Goal: Task Accomplishment & Management: Complete application form

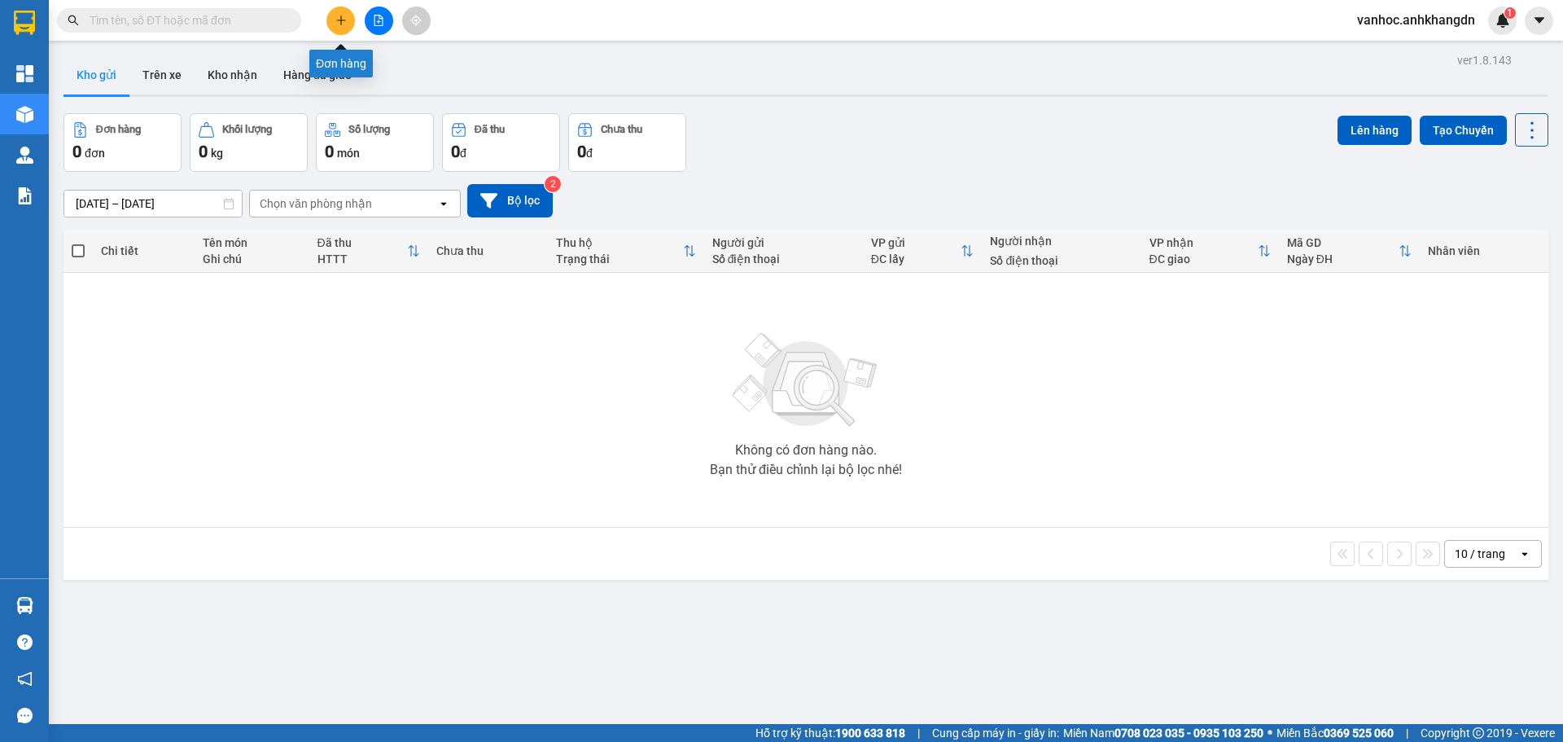
click at [345, 25] on button at bounding box center [341, 21] width 28 height 28
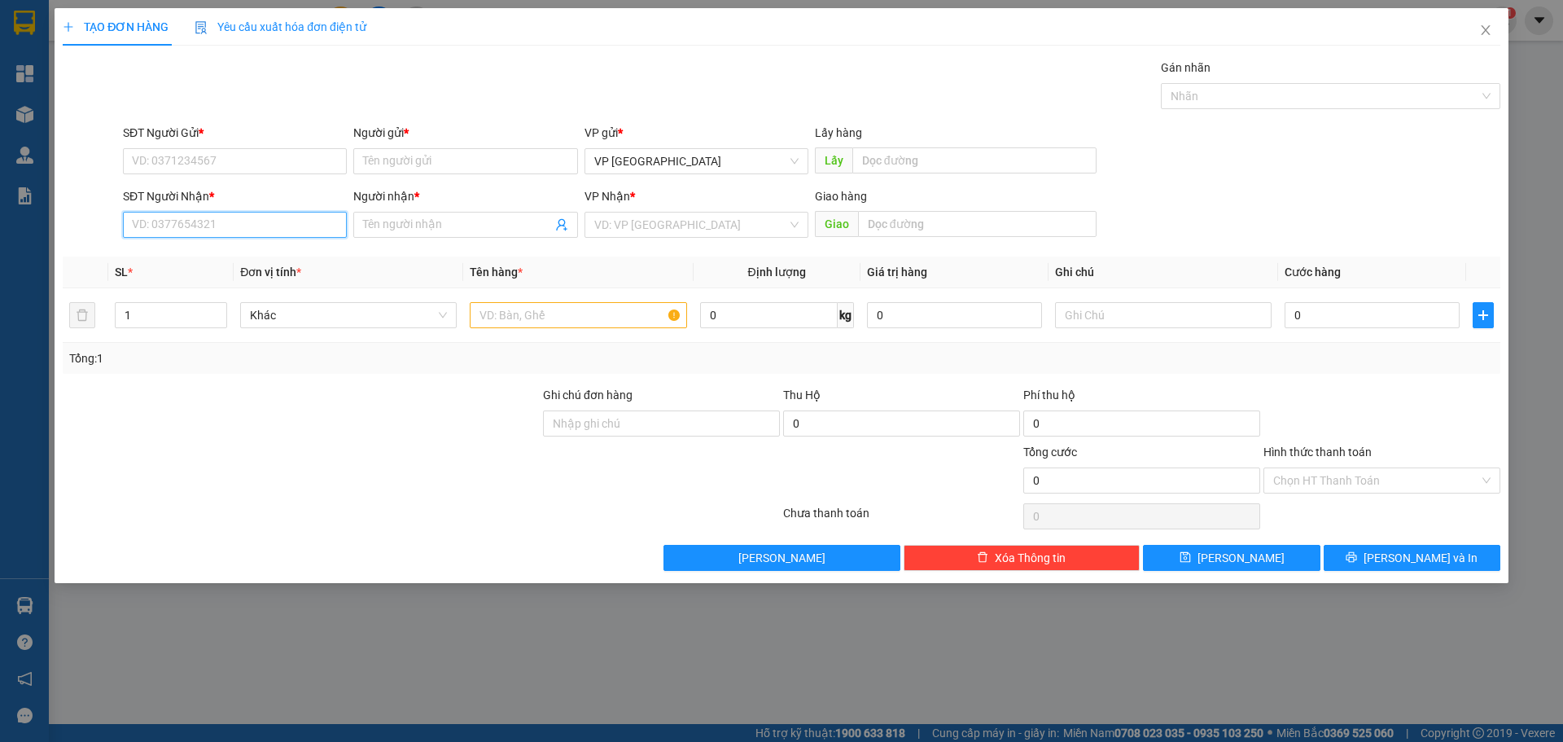
click at [233, 227] on input "SĐT Người Nhận *" at bounding box center [235, 225] width 224 height 26
click at [296, 227] on input "09" at bounding box center [235, 225] width 224 height 26
type input "0932849184"
click at [516, 225] on input "Người nhận *" at bounding box center [457, 225] width 188 height 18
paste input "â"
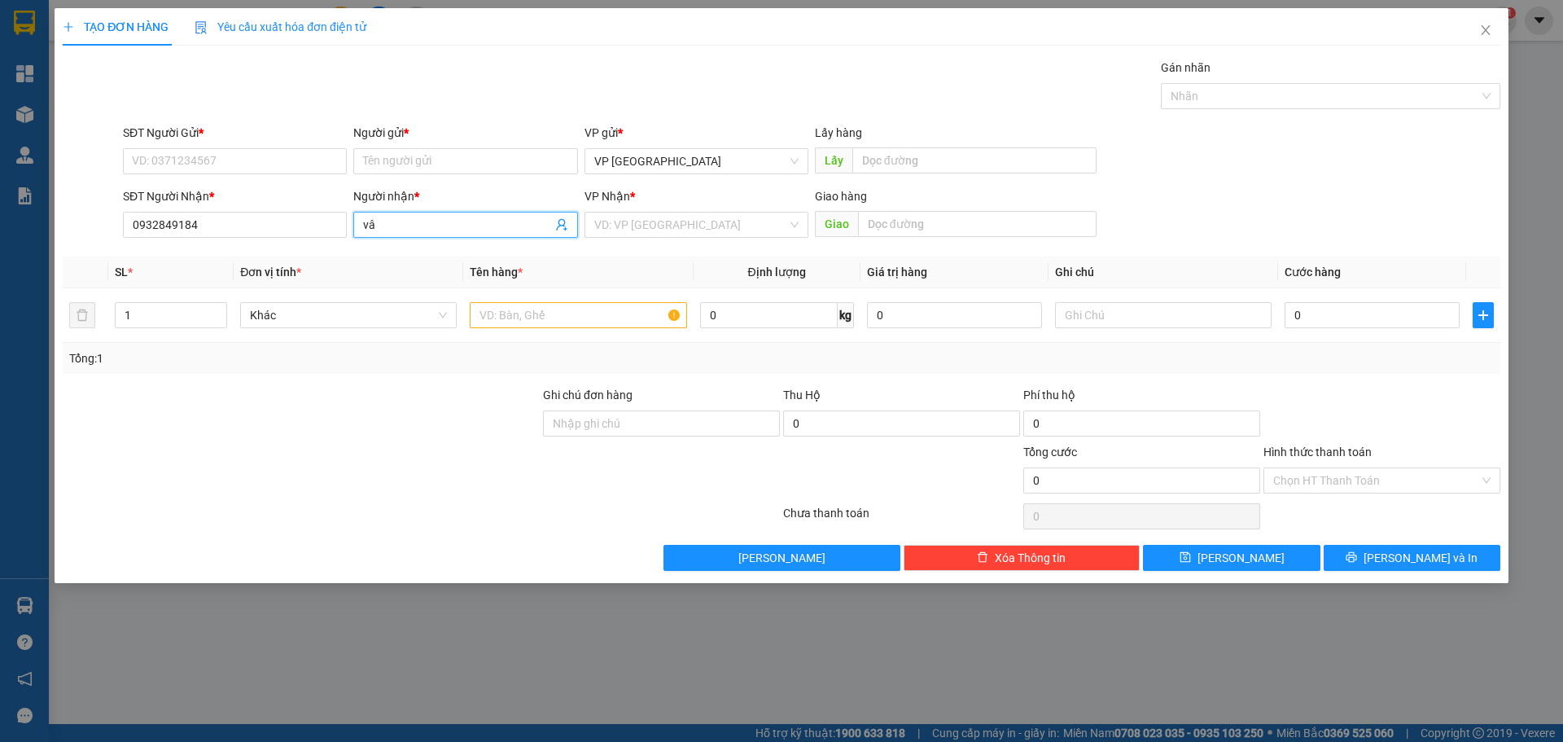
type input "v"
paste input "â"
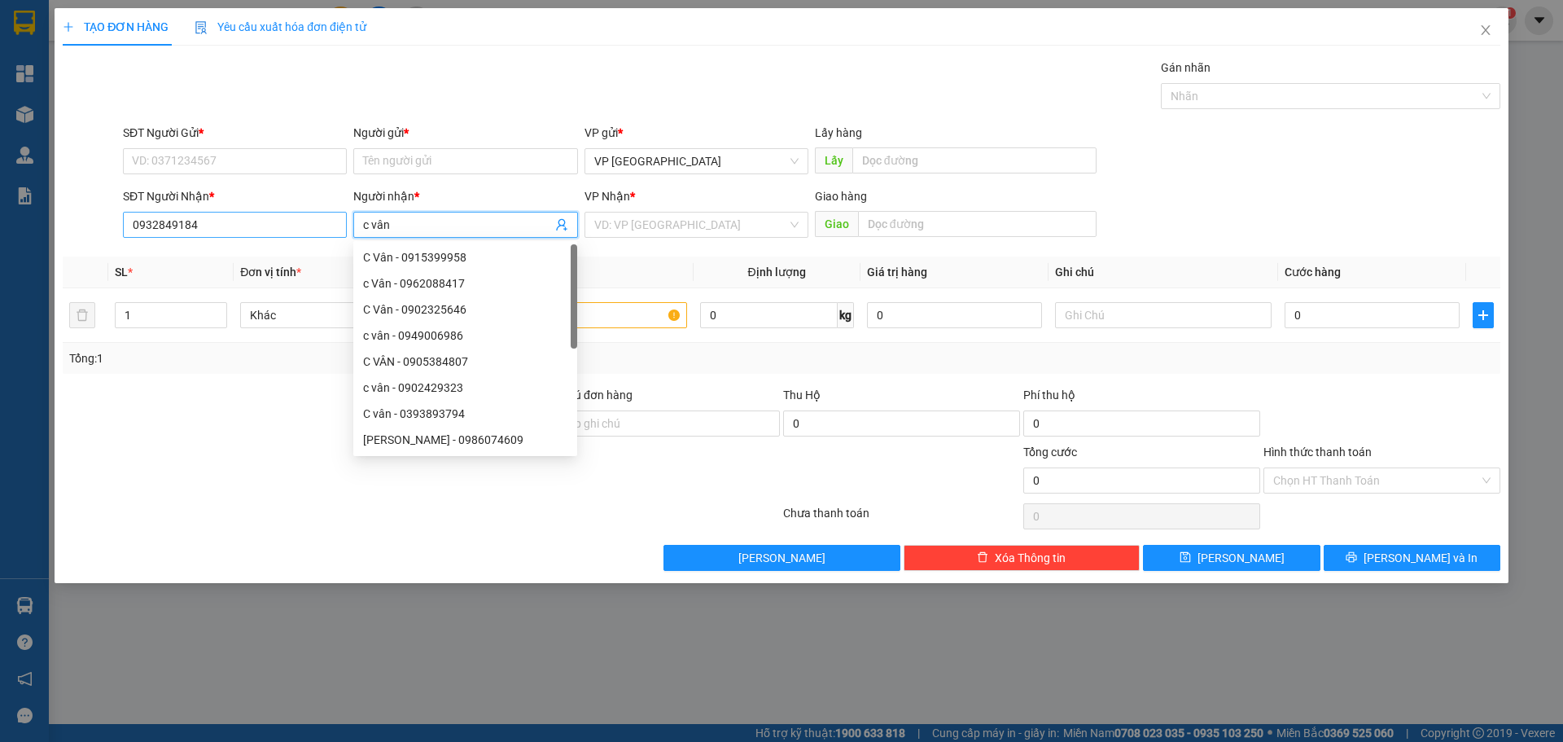
type input "c vân"
drag, startPoint x: 152, startPoint y: 223, endPoint x: 72, endPoint y: 231, distance: 81.0
click at [72, 231] on div "SĐT Người Nhận * 0932849184 0932849184 Người nhận * c vân VP Nhận * VD: VP Sài …" at bounding box center [781, 215] width 1441 height 57
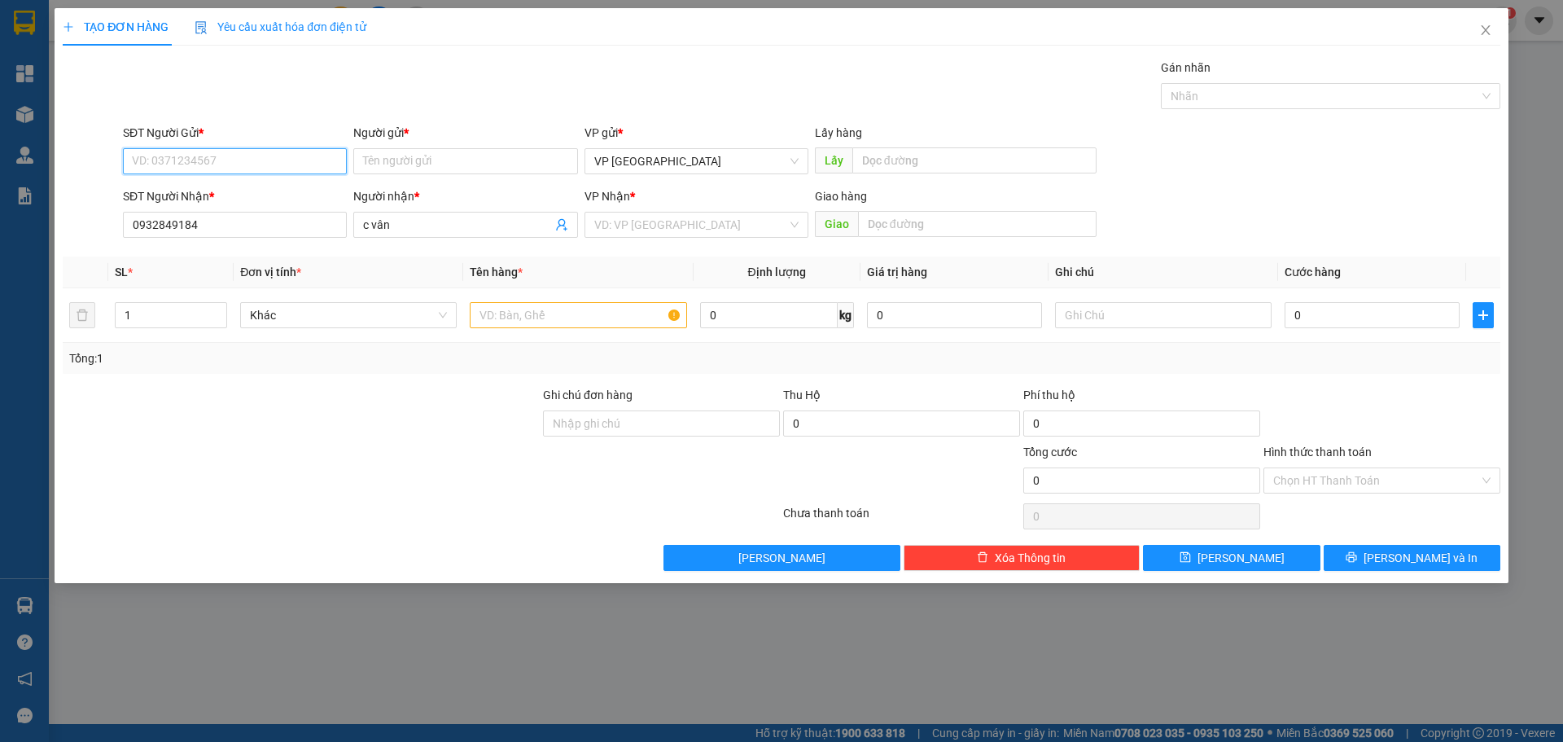
click at [205, 158] on input "SĐT Người Gửi *" at bounding box center [235, 161] width 224 height 26
paste input "0932849184"
type input "0932849184"
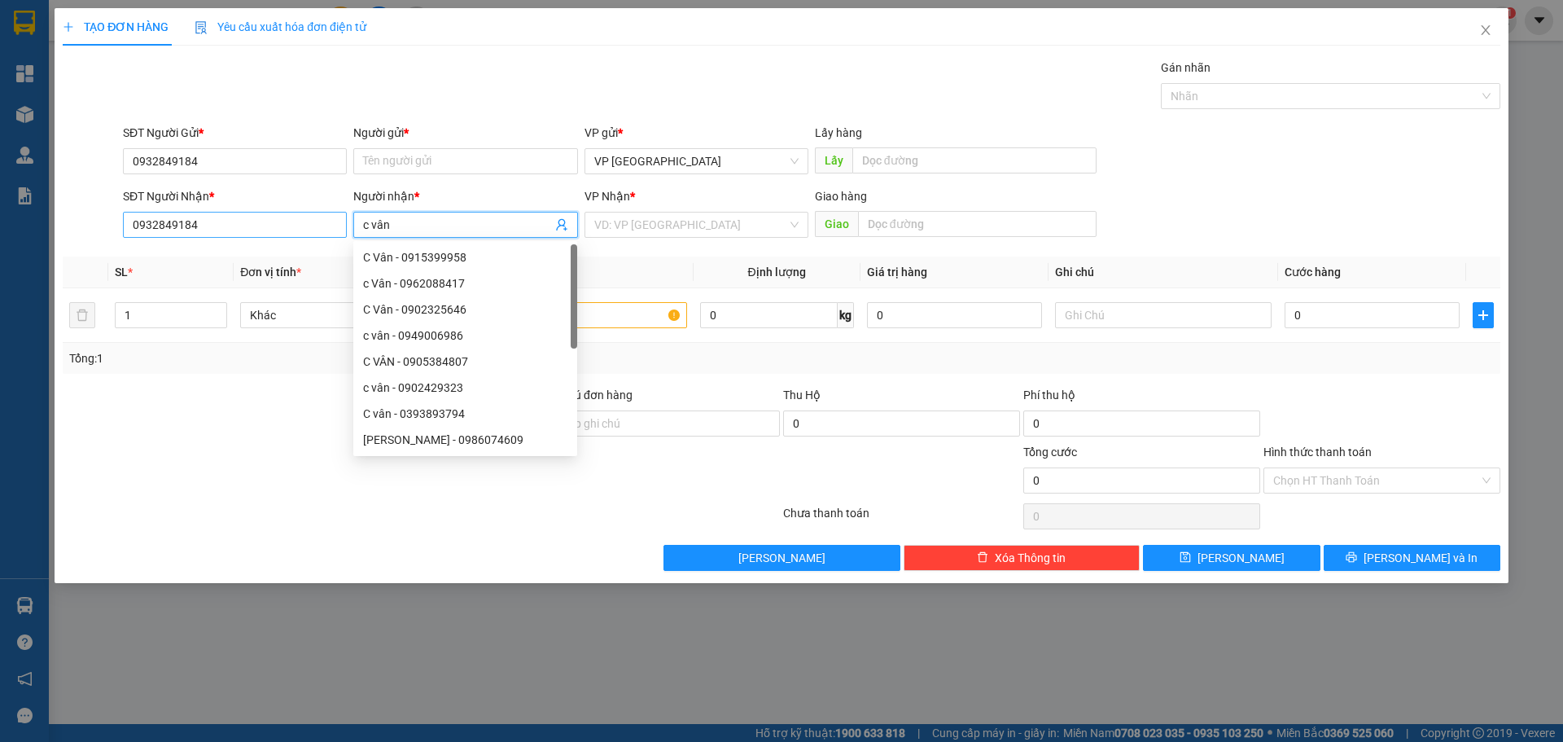
drag, startPoint x: 392, startPoint y: 221, endPoint x: 344, endPoint y: 226, distance: 48.2
click at [344, 226] on div "SĐT Người Nhận * 0932849184 Người nhận * c vân VP Nhận * VD: VP [GEOGRAPHIC_DAT…" at bounding box center [812, 215] width 1384 height 57
drag, startPoint x: 404, startPoint y: 227, endPoint x: 313, endPoint y: 218, distance: 90.8
click at [313, 218] on div "SĐT Người Nhận * 0932849184 Người nhận * c vân VP Nhận * VD: VP [GEOGRAPHIC_DAT…" at bounding box center [812, 215] width 1384 height 57
click at [415, 154] on input "Người gửi *" at bounding box center [465, 161] width 224 height 26
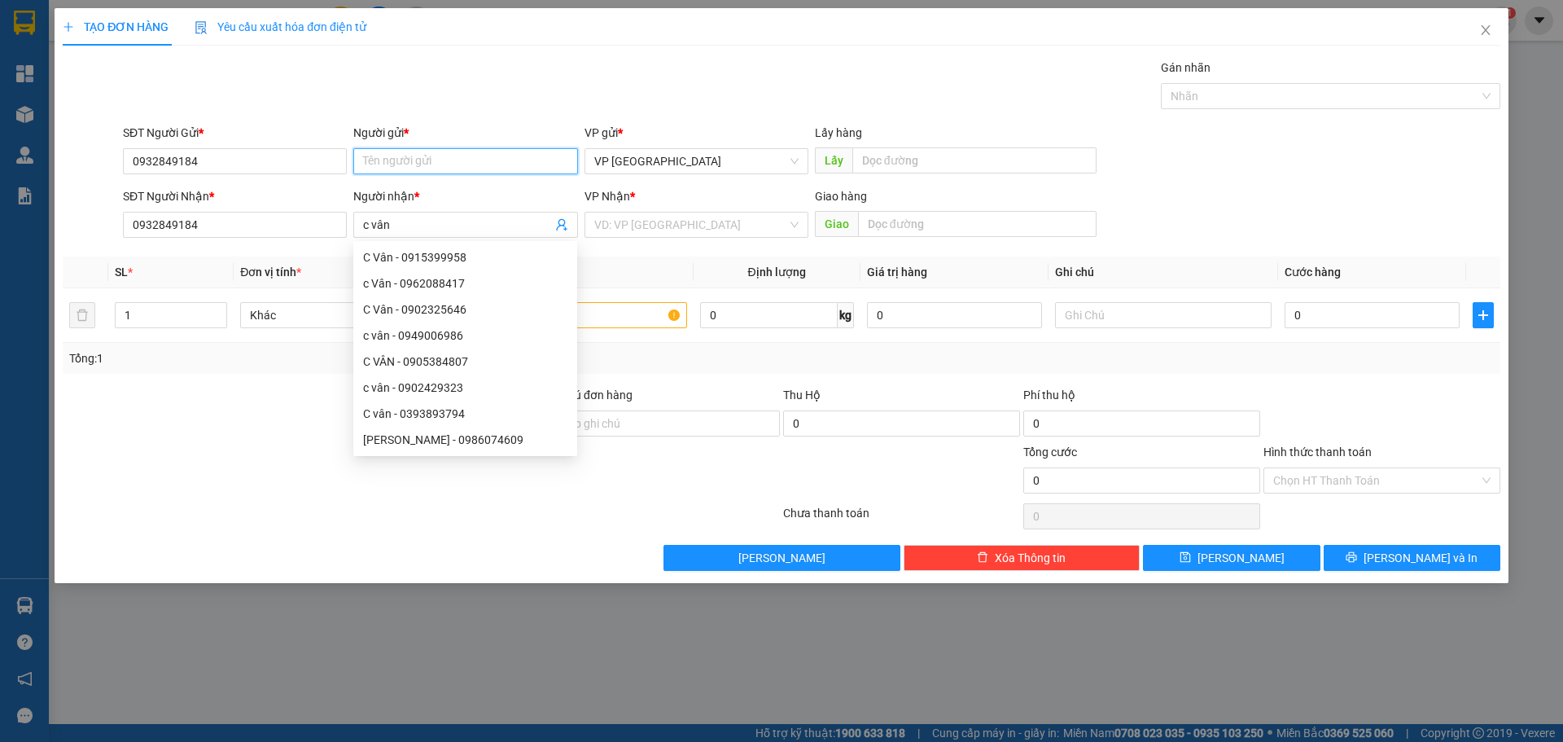
paste input "c vân"
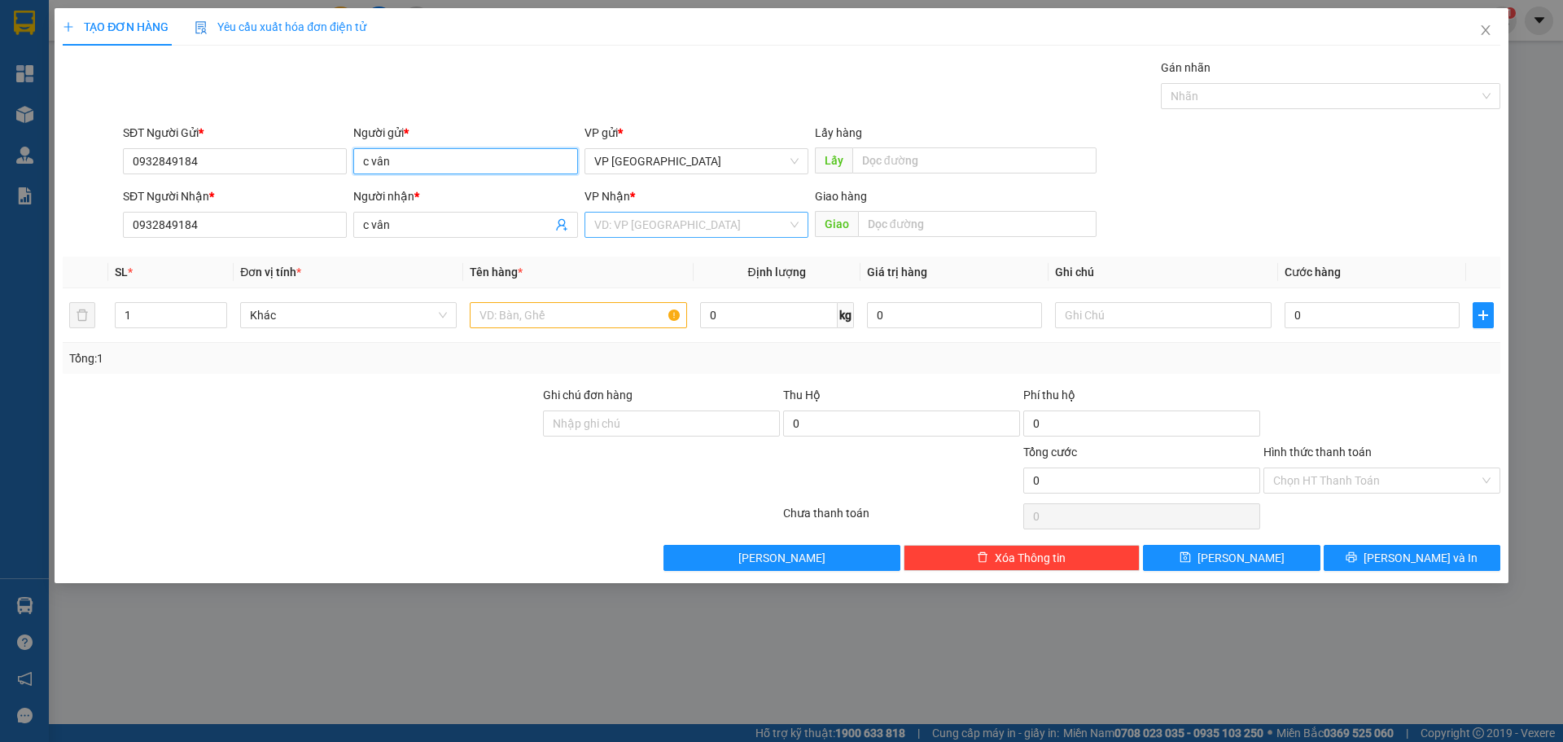
type input "c vân"
click at [647, 225] on input "search" at bounding box center [690, 225] width 193 height 24
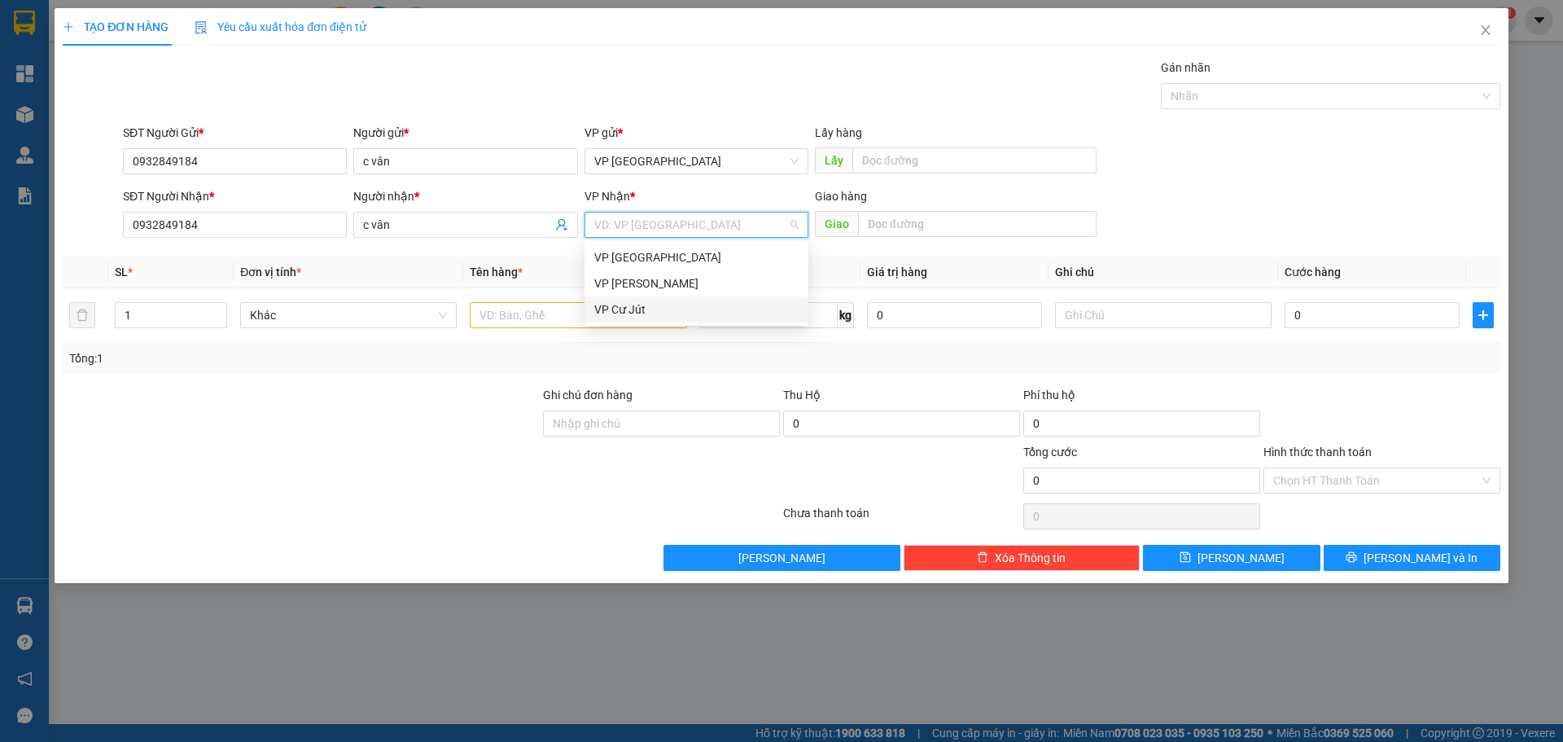
click at [647, 311] on div "VP Cư Jút" at bounding box center [696, 309] width 204 height 18
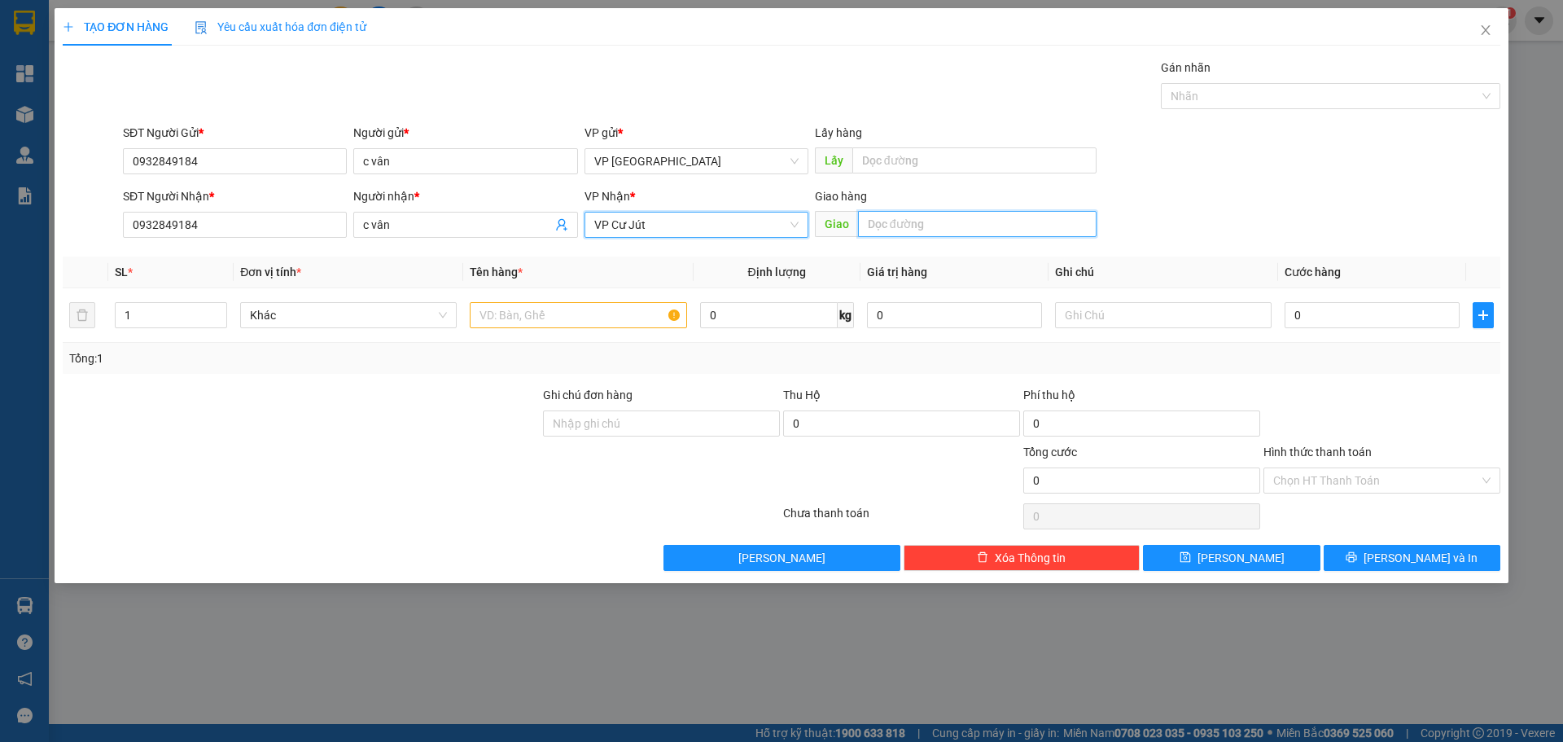
click at [895, 224] on input "text" at bounding box center [977, 224] width 239 height 26
paste input "ã"
paste input "ú"
paste input "ơ"
click at [896, 225] on input "ngã 3 trúc sơn" at bounding box center [977, 224] width 239 height 26
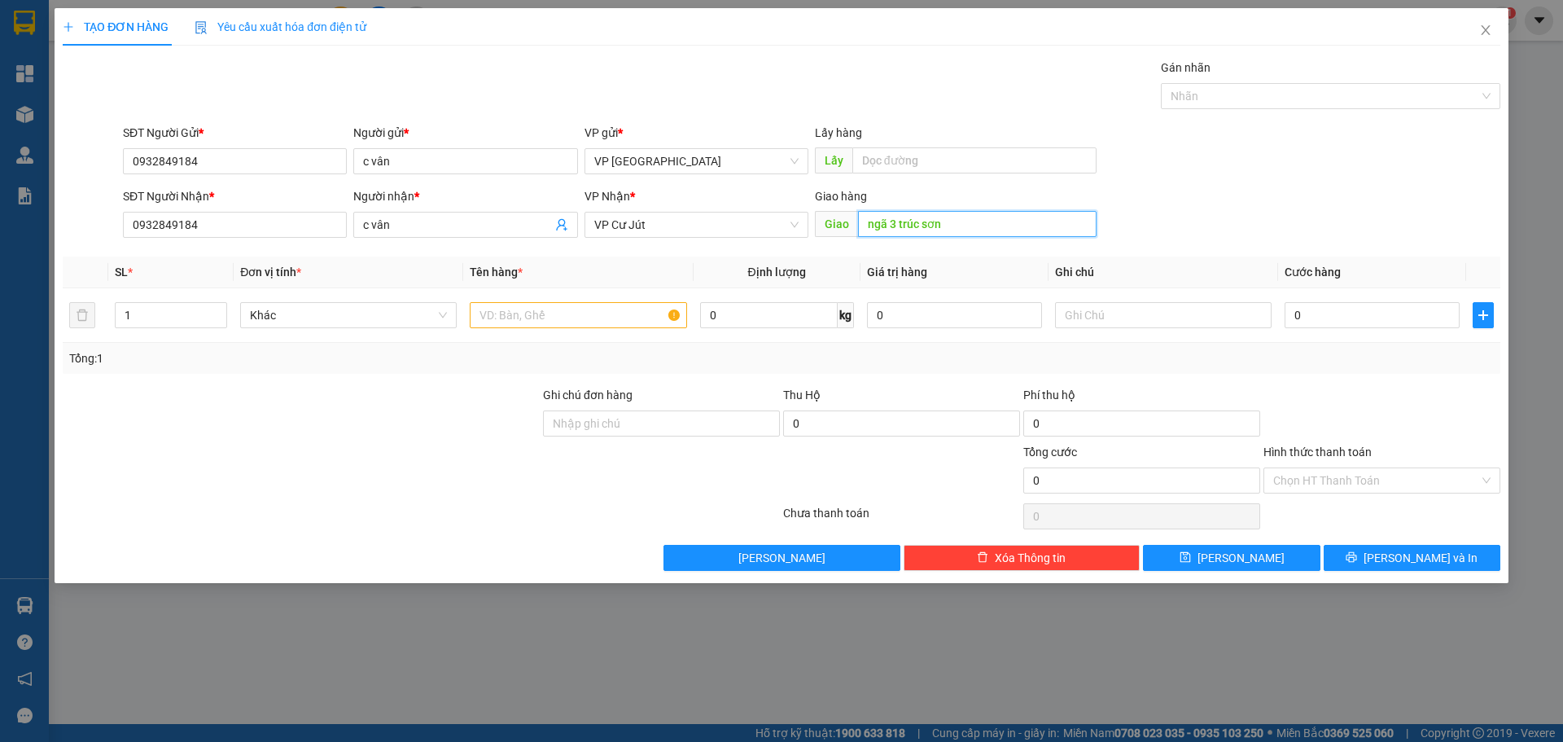
drag, startPoint x: 896, startPoint y: 225, endPoint x: 861, endPoint y: 226, distance: 35.1
click at [861, 226] on input "ngã 3 trúc sơn" at bounding box center [977, 224] width 239 height 26
type input "trúc sơn"
click at [548, 318] on input "text" at bounding box center [578, 315] width 217 height 26
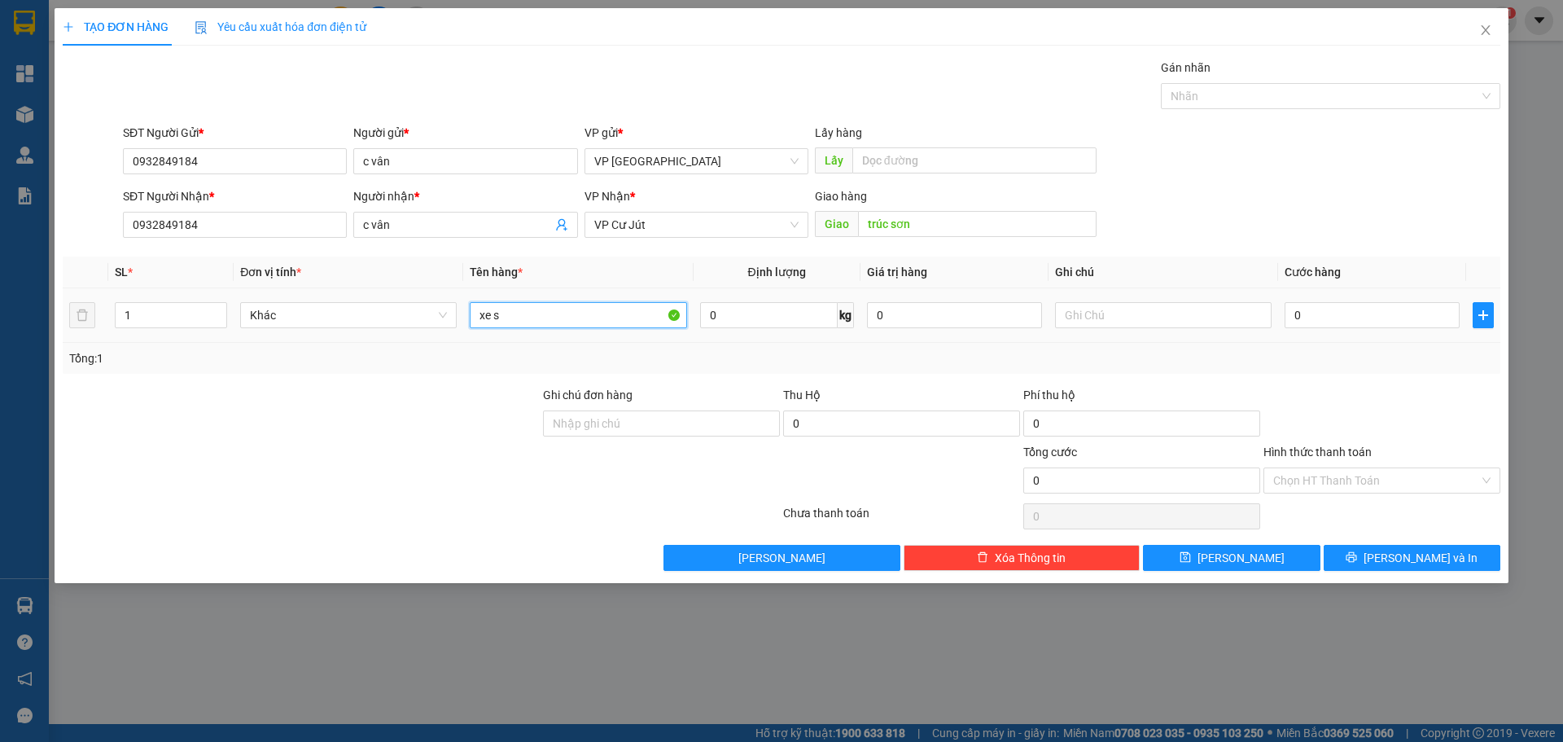
paste input "ố"
type input "xe số"
click at [1326, 295] on td "0" at bounding box center [1372, 315] width 188 height 55
click at [1337, 317] on input "0" at bounding box center [1372, 315] width 175 height 26
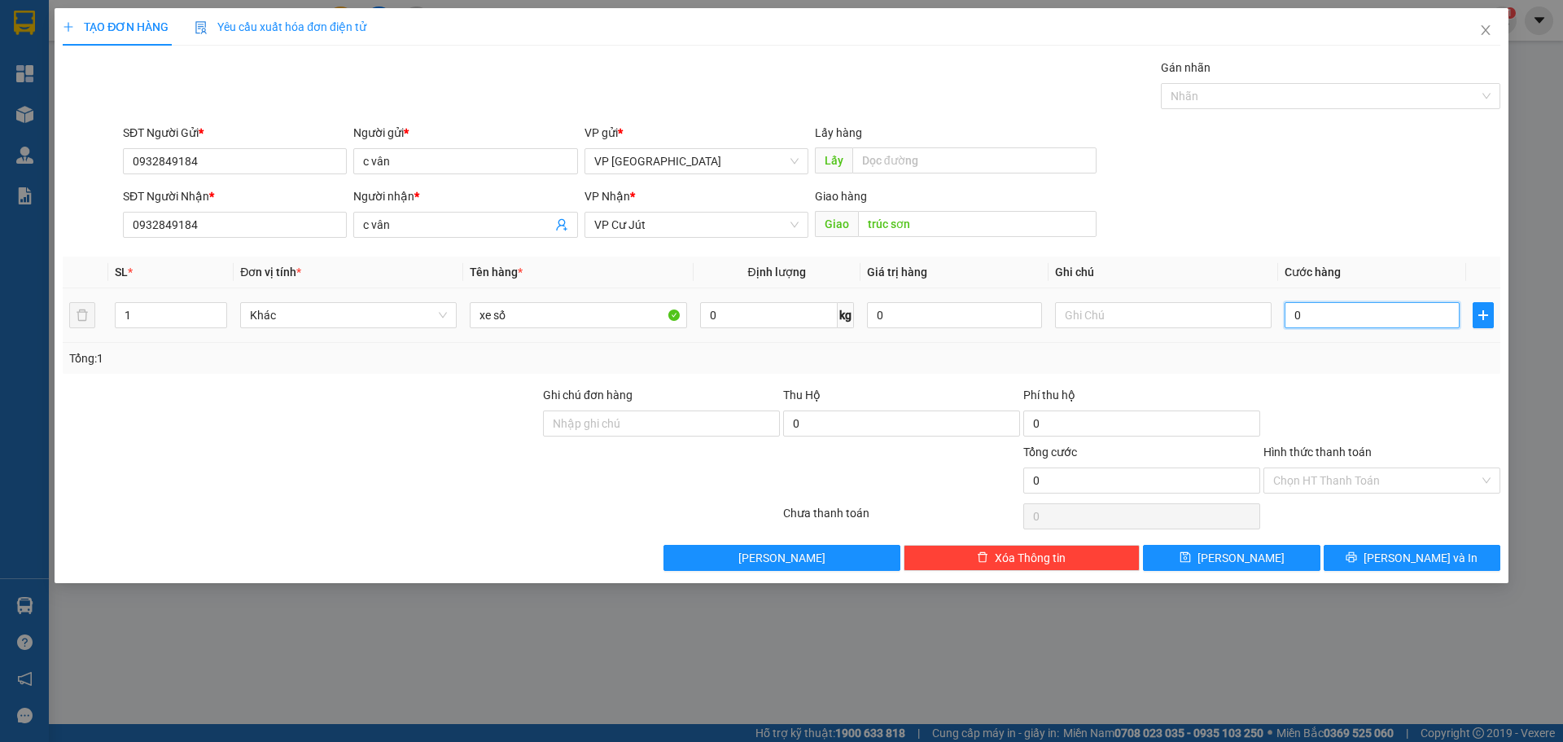
type input "2"
type input "25"
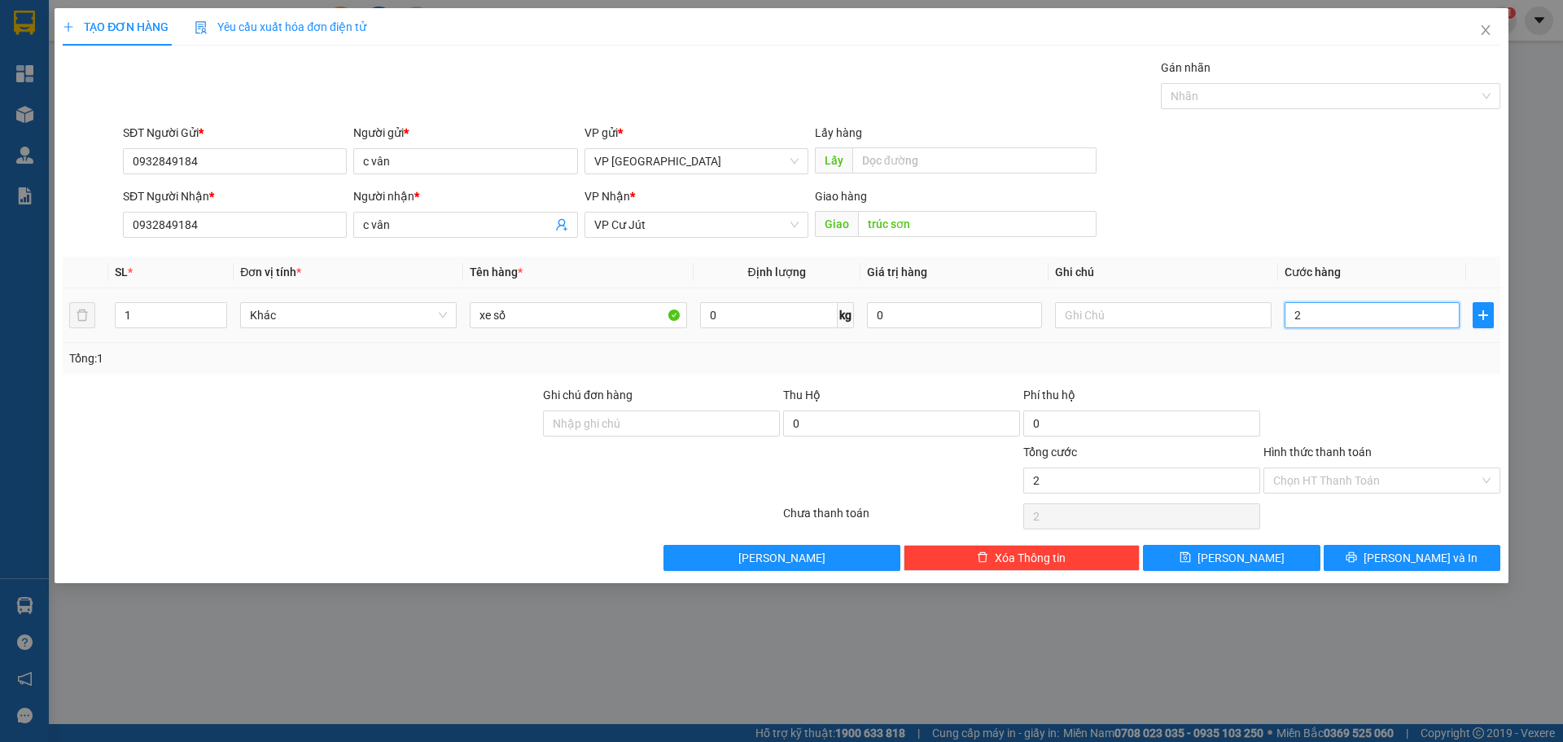
type input "25"
type input "250"
type input "2.500"
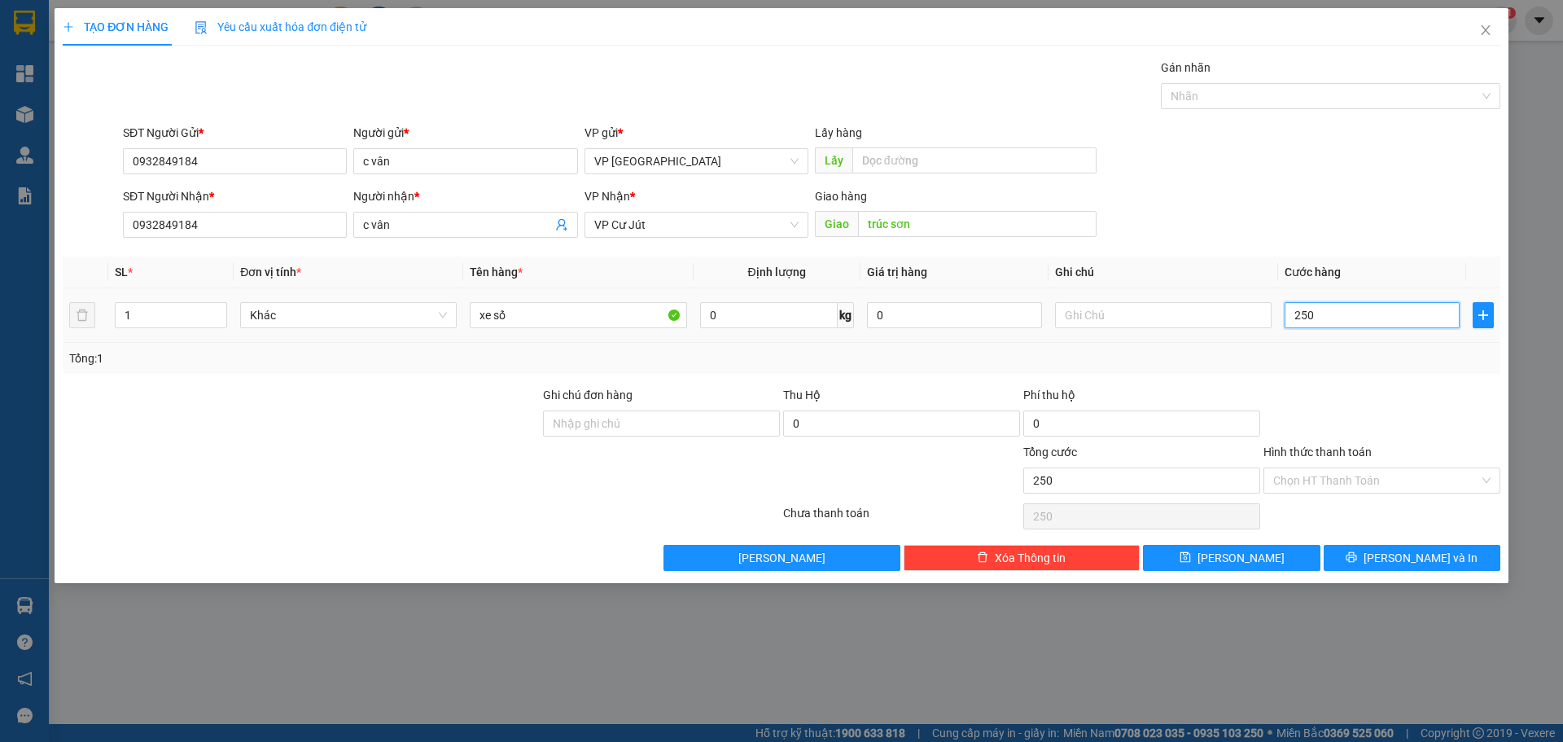
type input "2.500"
type input "25.000"
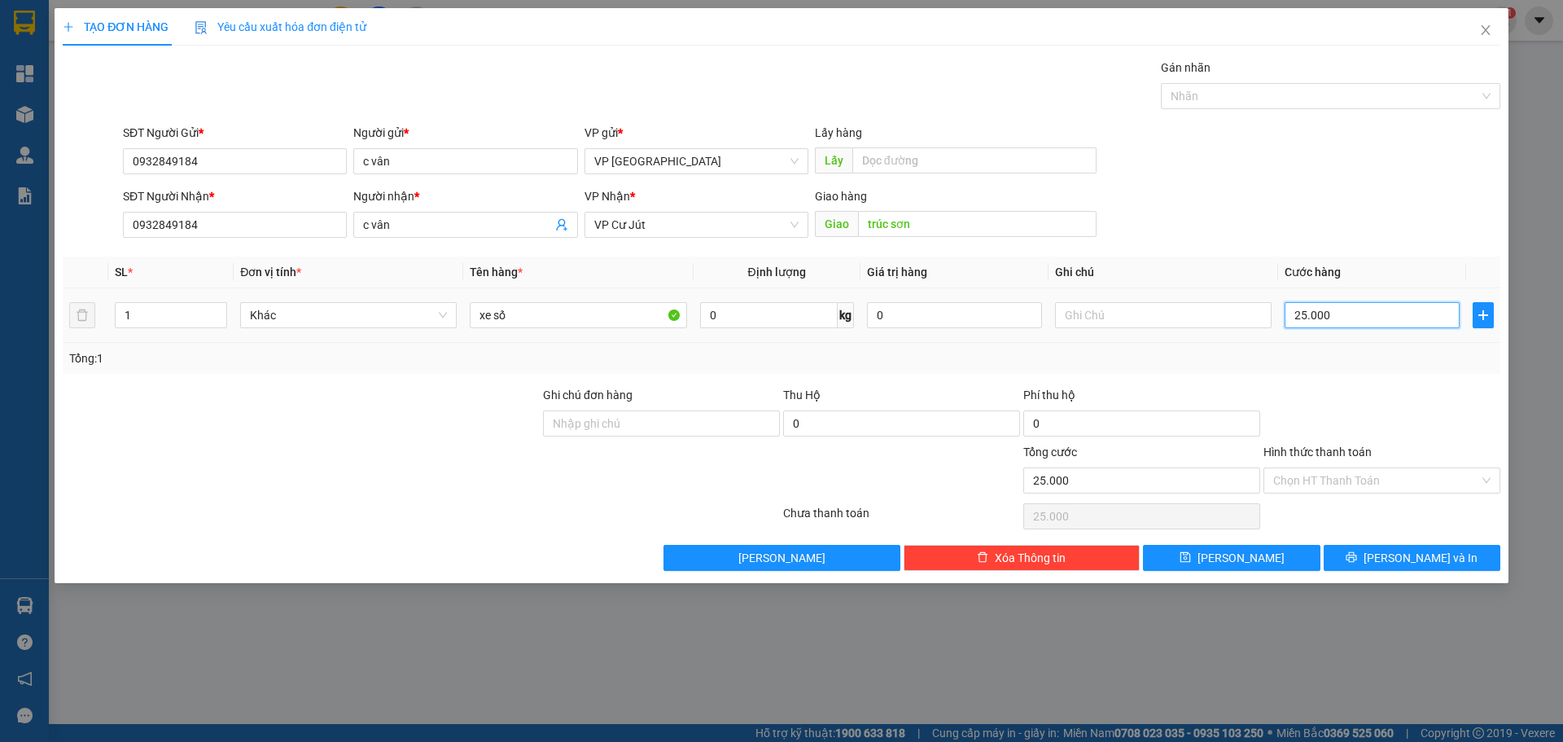
type input "250.000"
click at [1396, 564] on button "[PERSON_NAME] và In" at bounding box center [1412, 558] width 177 height 26
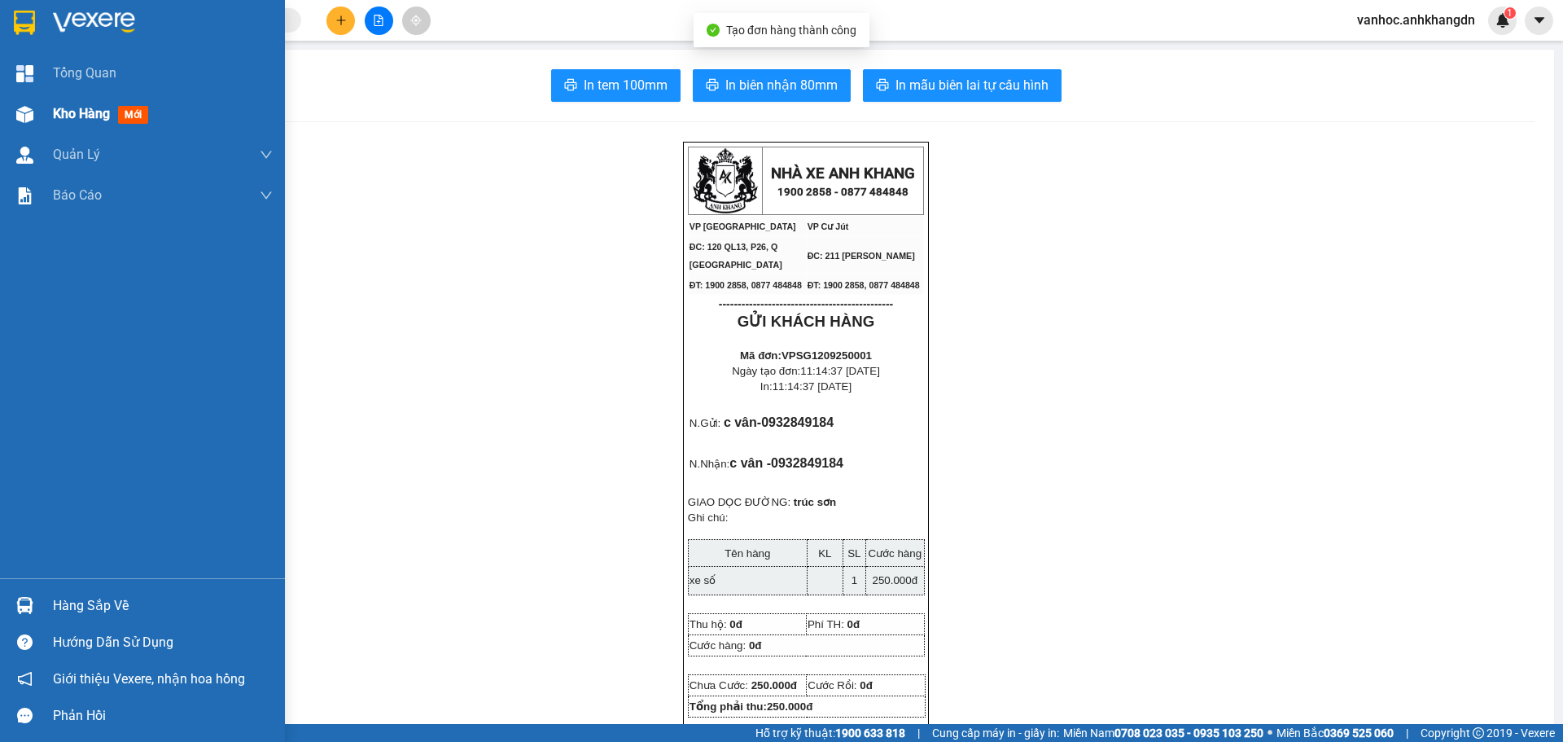
click at [72, 103] on div "Kho hàng mới" at bounding box center [104, 113] width 102 height 20
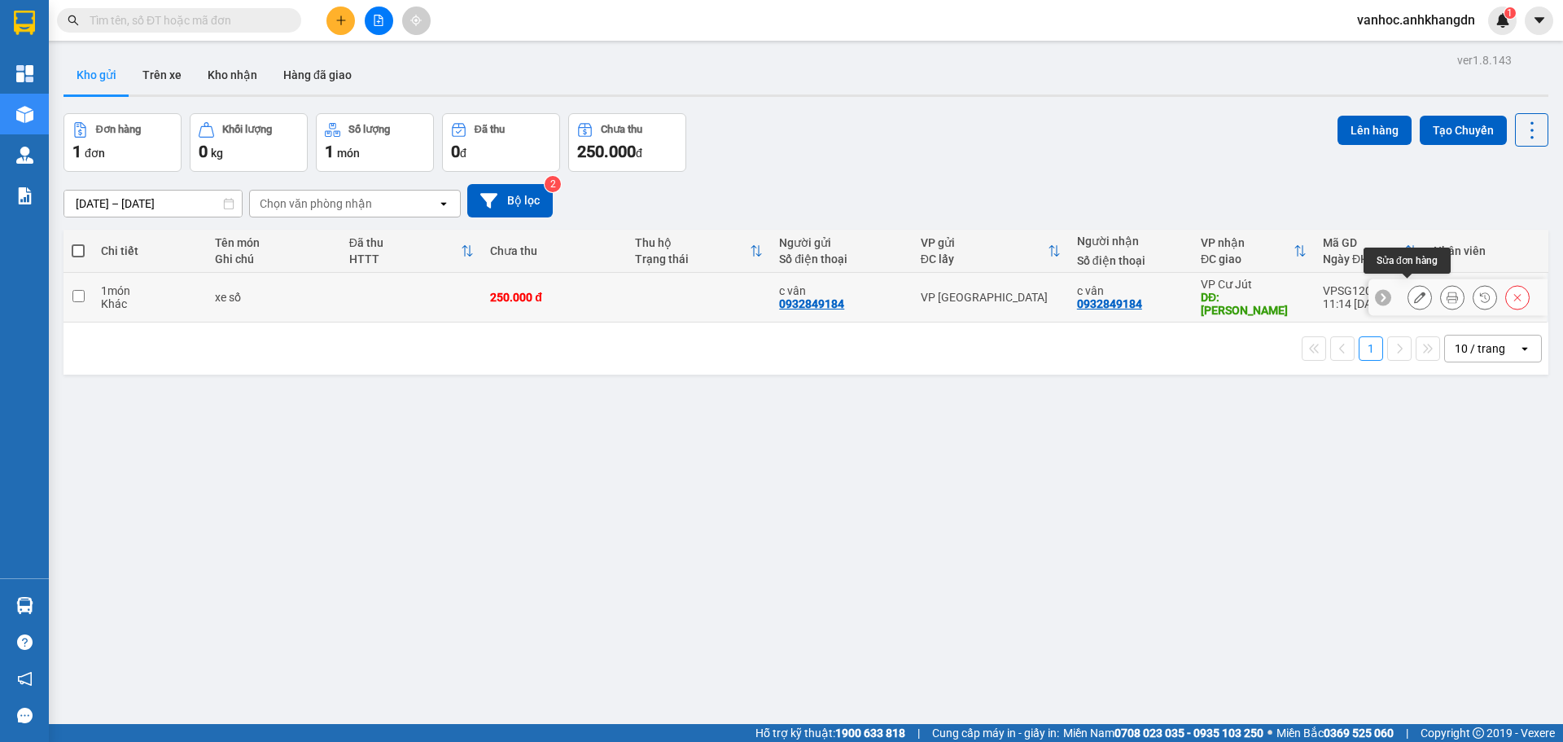
click at [1414, 284] on button at bounding box center [1420, 297] width 23 height 28
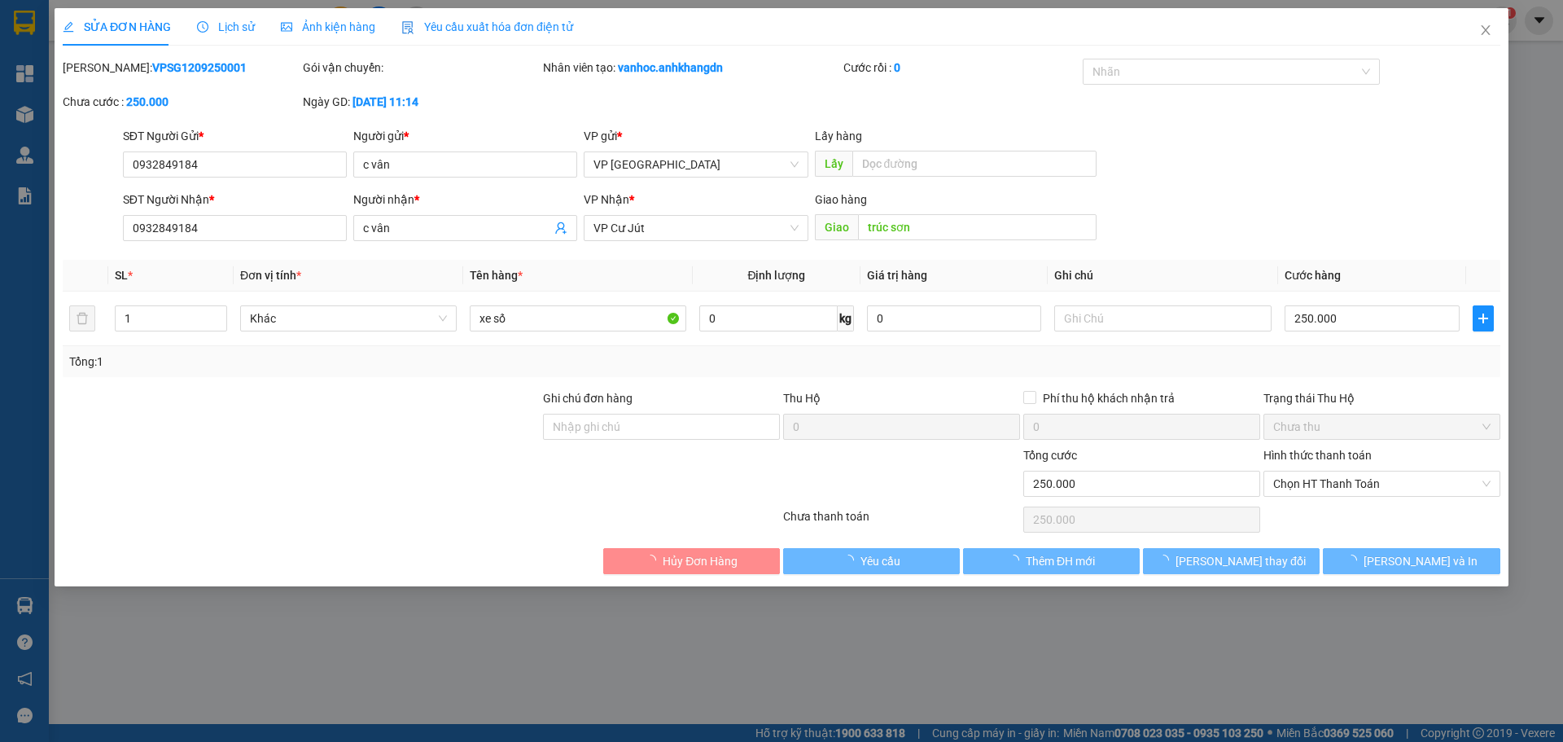
type input "0932849184"
type input "c vân"
type input "0932849184"
type input "c vân"
type input "trúc sơn"
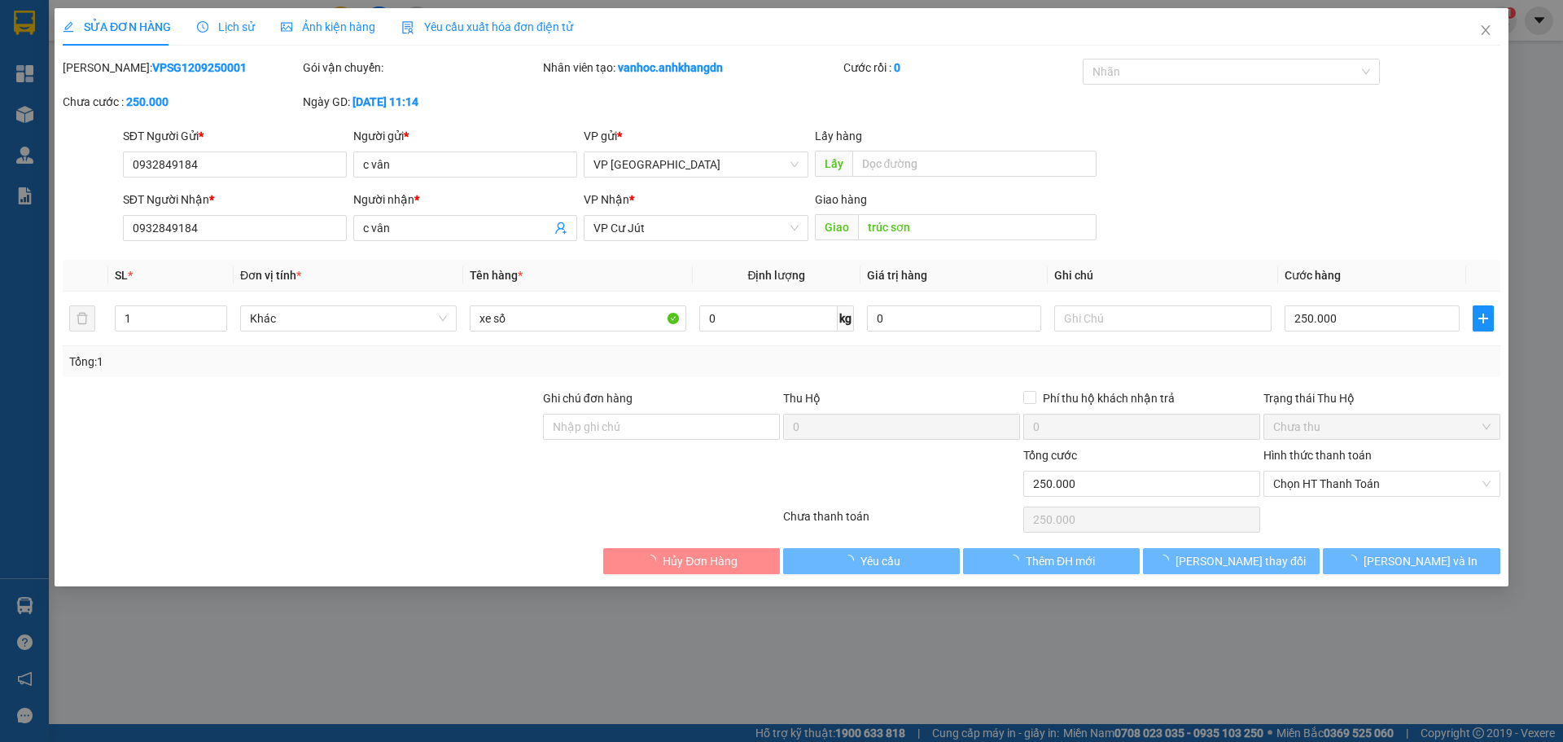
type input "250.000"
click at [1002, 156] on input "text" at bounding box center [975, 164] width 244 height 26
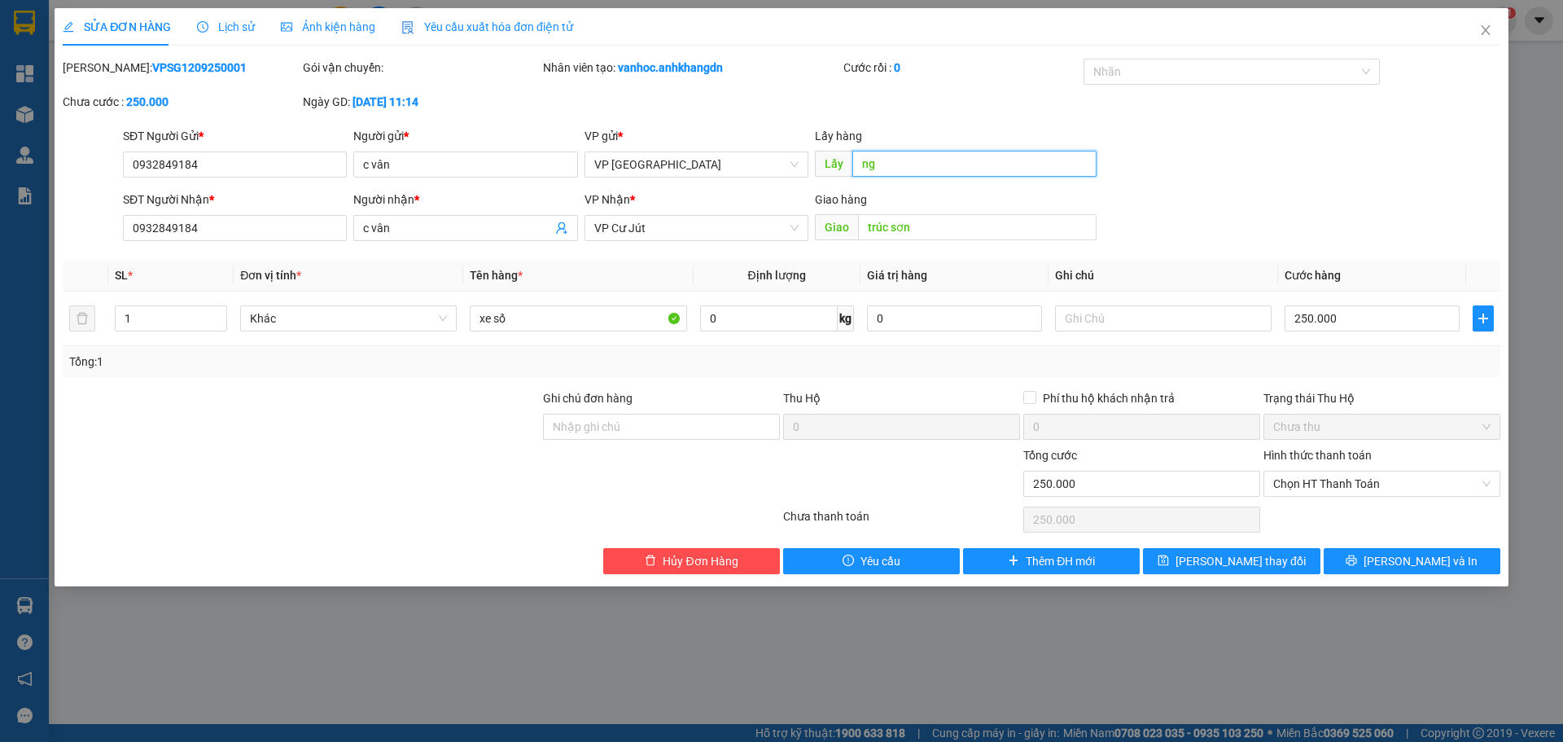
paste input "ã"
paste input "ư"
paste input "òa"
paste input "â"
type input "ngã tư [PERSON_NAME]"
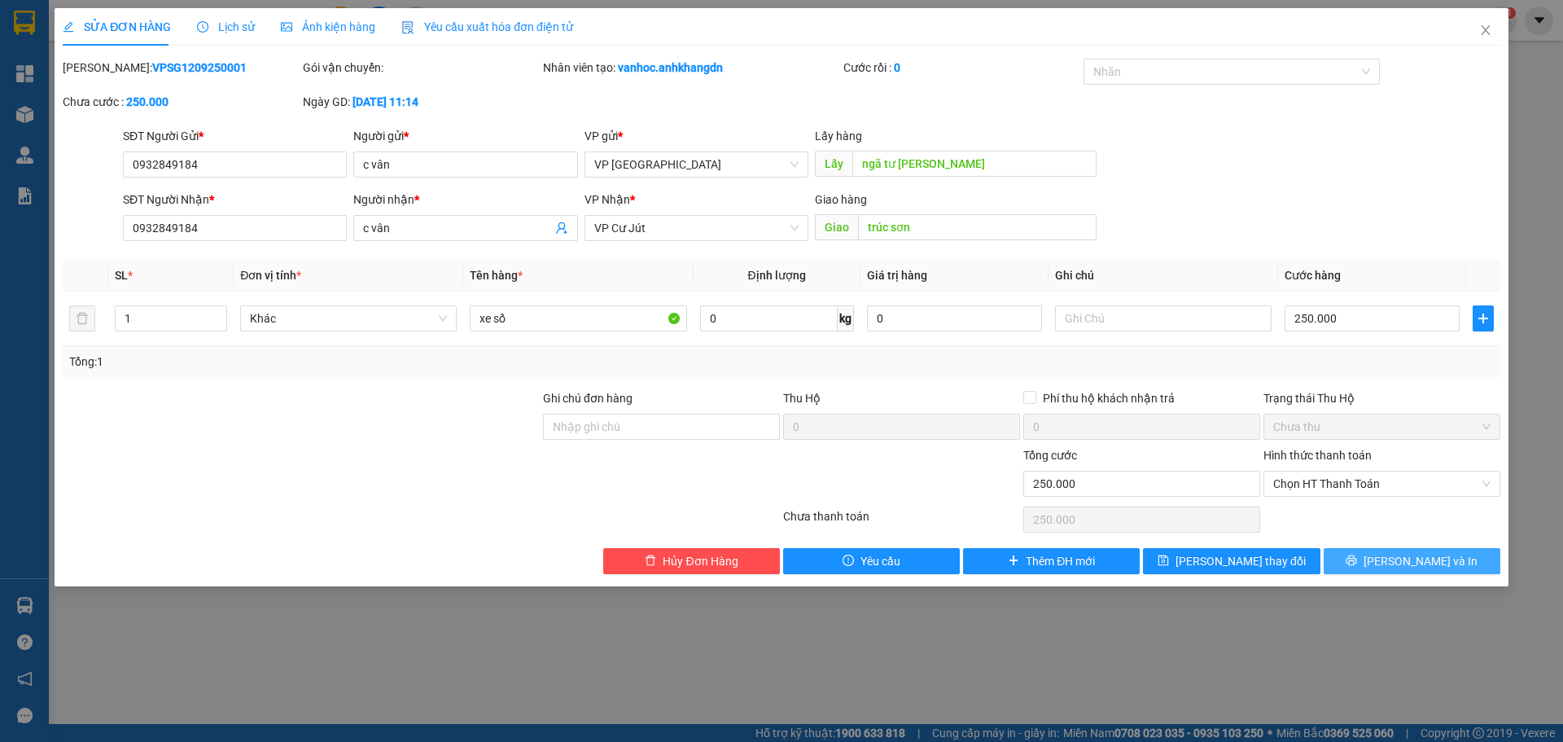
click at [1374, 554] on button "[PERSON_NAME] và In" at bounding box center [1412, 561] width 177 height 26
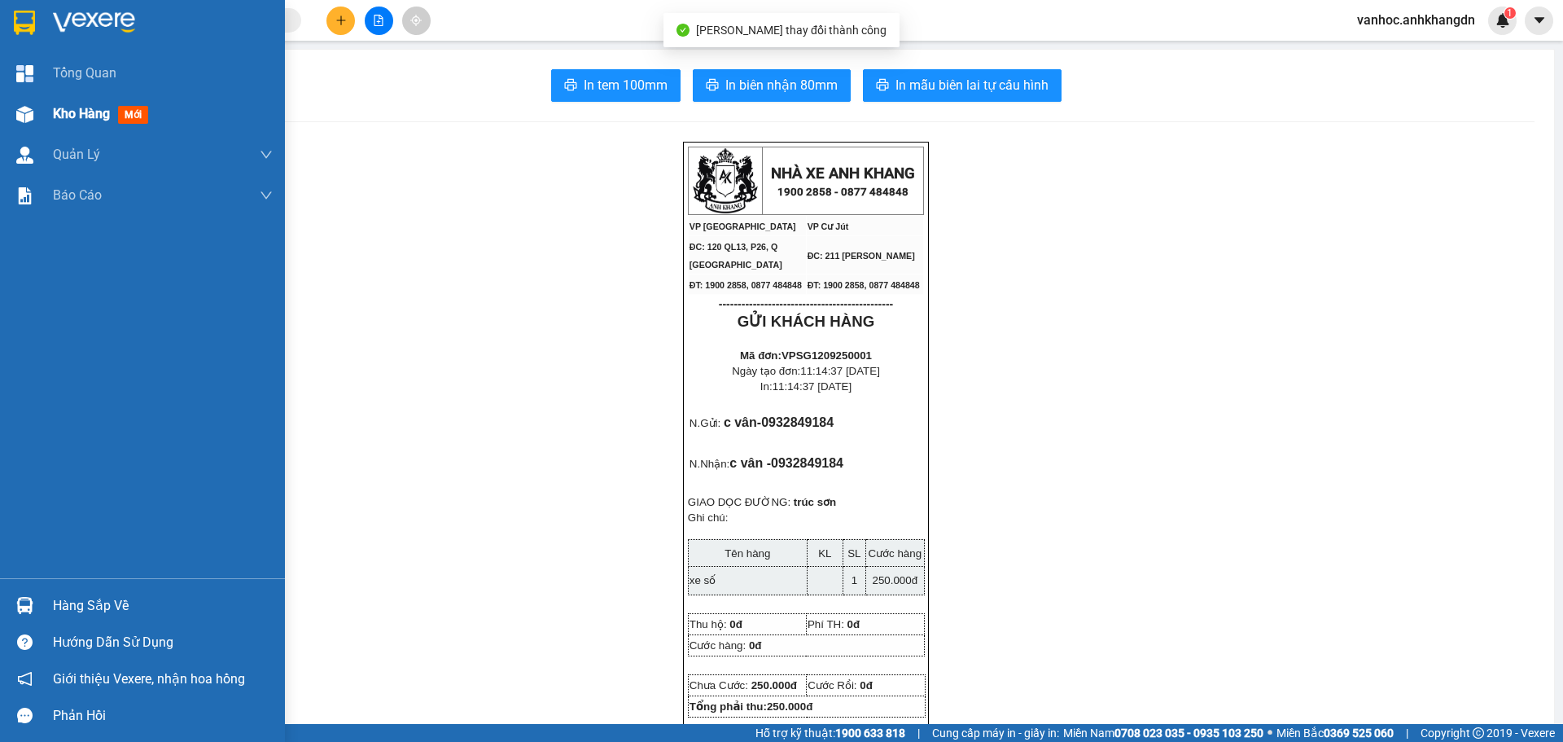
click at [44, 107] on div "Kho hàng mới" at bounding box center [142, 114] width 285 height 41
